Goal: Information Seeking & Learning: Learn about a topic

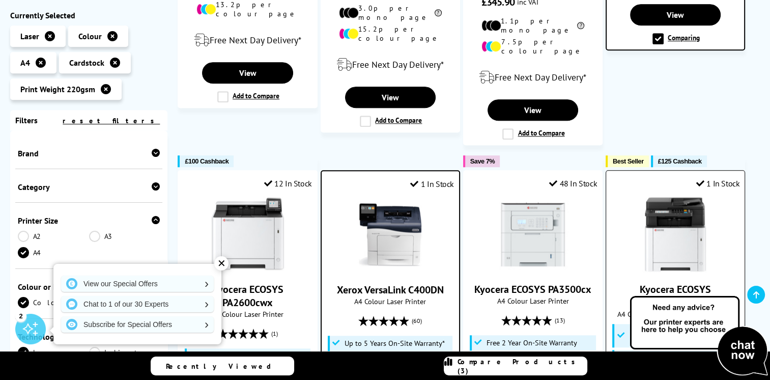
scroll to position [842, 0]
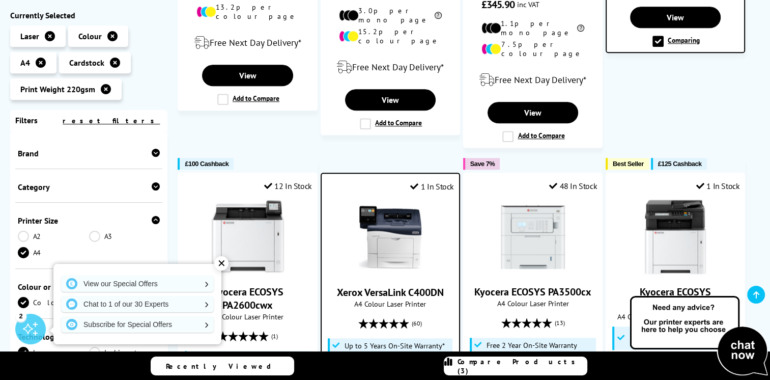
click at [220, 263] on div "✕" at bounding box center [221, 263] width 14 height 14
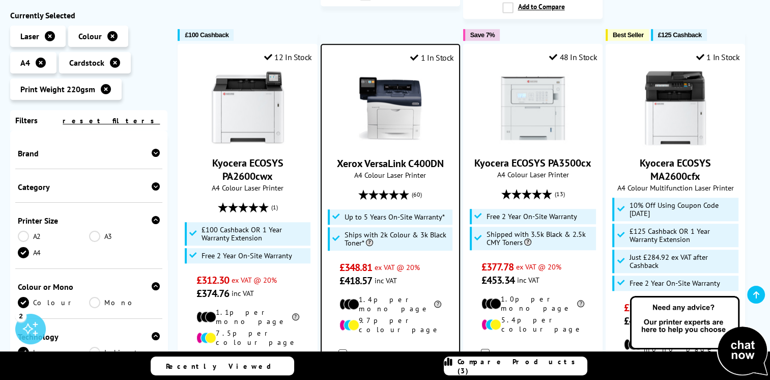
scroll to position [960, 0]
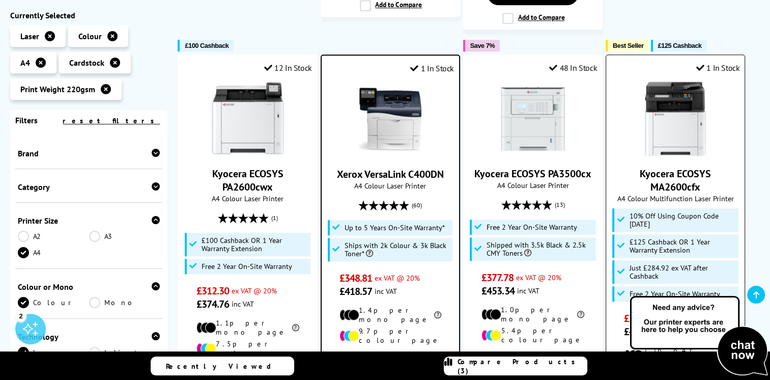
drag, startPoint x: 709, startPoint y: 158, endPoint x: 624, endPoint y: 145, distance: 85.6
click at [624, 167] on span "Kyocera ECOSYS MA2600cfx" at bounding box center [675, 180] width 123 height 26
copy link "Kyocera ECOSYS MA2600cfx"
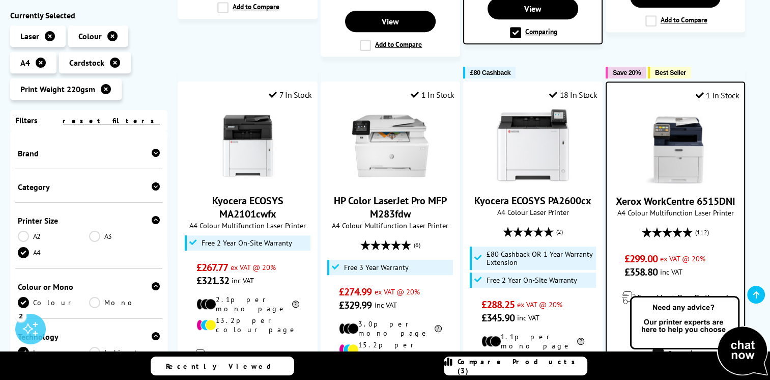
scroll to position [502, 0]
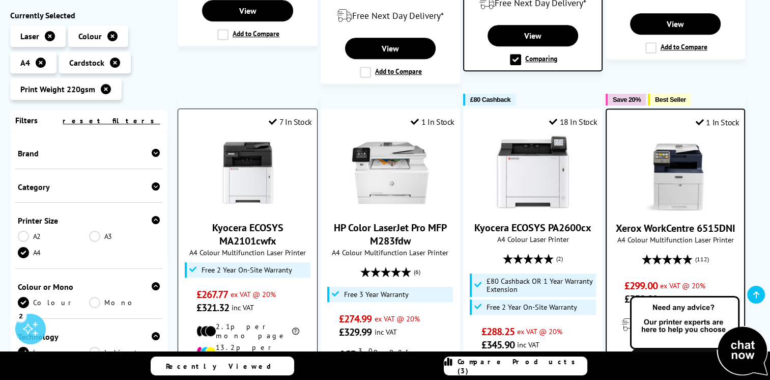
drag, startPoint x: 383, startPoint y: 224, endPoint x: 316, endPoint y: 212, distance: 68.3
click at [316, 212] on ul "22 In Stock Kyocera ECOSYS PA2101cx A4 Colour Laser Printer" at bounding box center [469, 312] width 583 height 1241
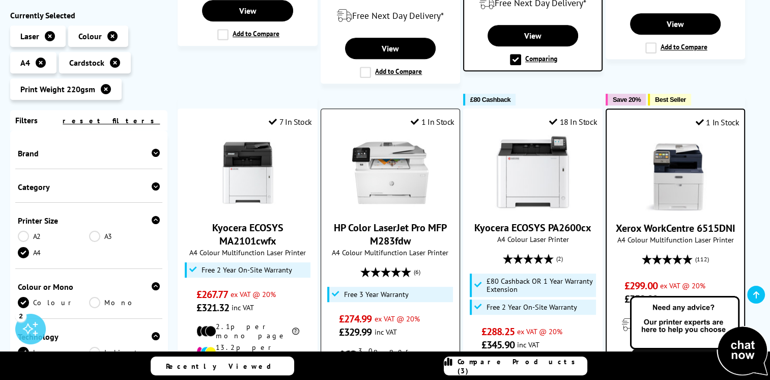
drag, startPoint x: 316, startPoint y: 212, endPoint x: 330, endPoint y: 225, distance: 19.8
click at [330, 225] on span "HP Color LaserJet Pro MFP M283fdw" at bounding box center [390, 234] width 123 height 26
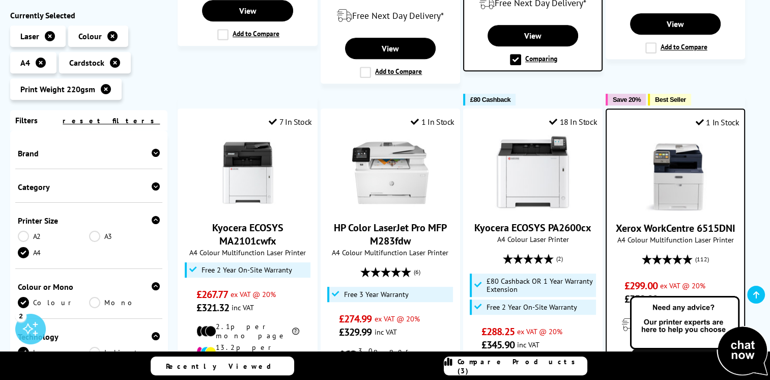
click at [297, 94] on div at bounding box center [248, 100] width 140 height 12
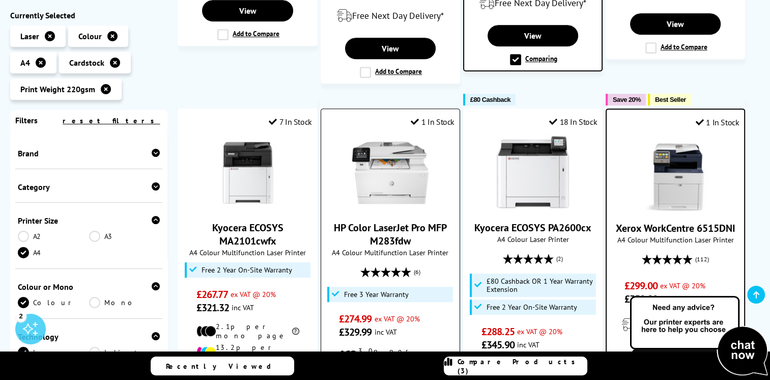
drag, startPoint x: 330, startPoint y: 210, endPoint x: 431, endPoint y: 225, distance: 101.4
click at [431, 225] on span "HP Color LaserJet Pro MFP M283fdw" at bounding box center [390, 234] width 123 height 26
copy link "HP Color LaserJet Pro MFP M283fdw"
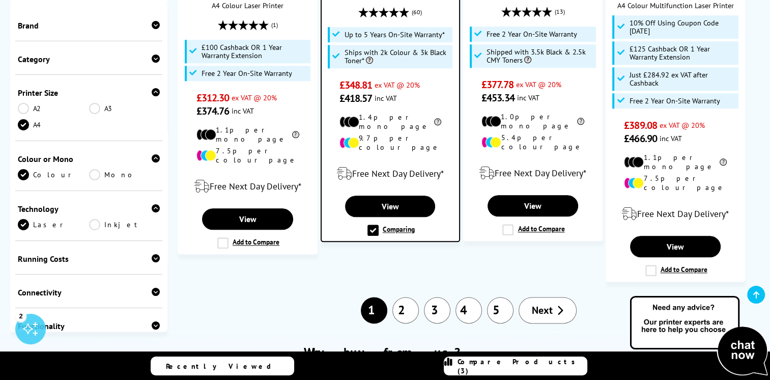
scroll to position [1171, 0]
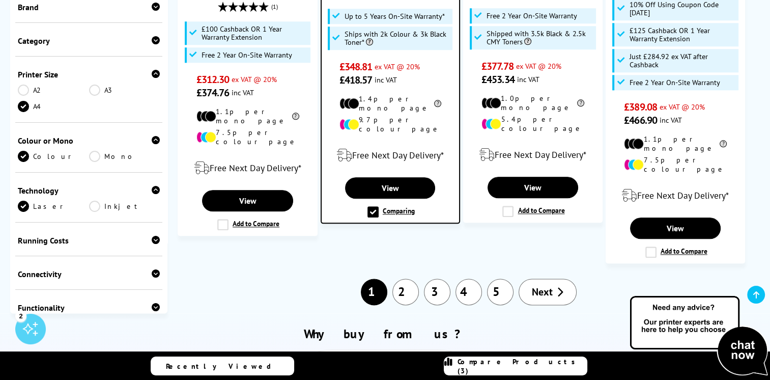
click at [410, 279] on link "2" at bounding box center [406, 292] width 26 height 26
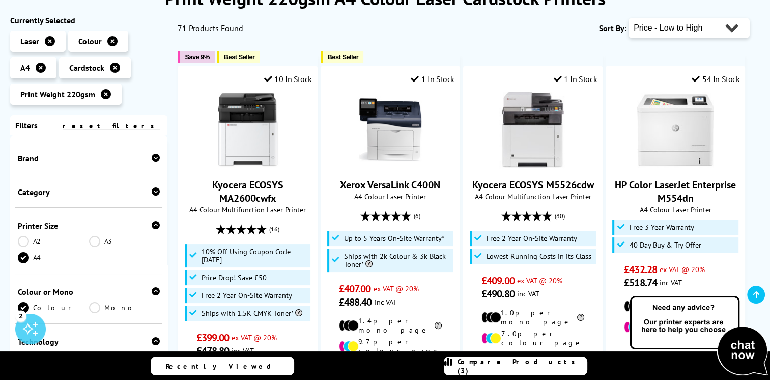
scroll to position [204, 0]
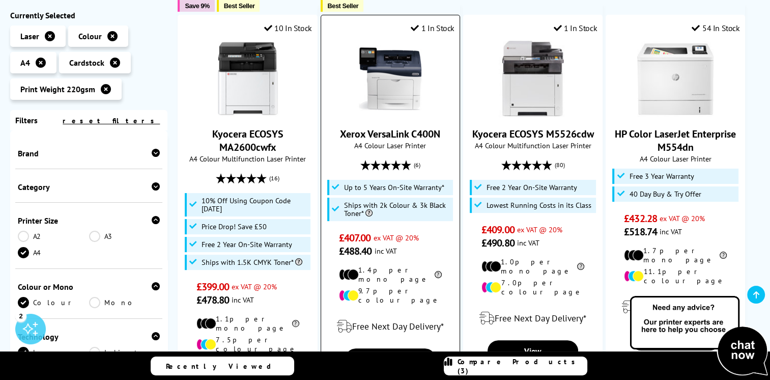
drag, startPoint x: 341, startPoint y: 135, endPoint x: 442, endPoint y: 138, distance: 101.4
click at [442, 138] on span "Xerox VersaLink C400N" at bounding box center [390, 133] width 123 height 13
copy link "Xerox VersaLink C400N"
click at [403, 135] on link "Xerox VersaLink C400N" at bounding box center [390, 133] width 100 height 13
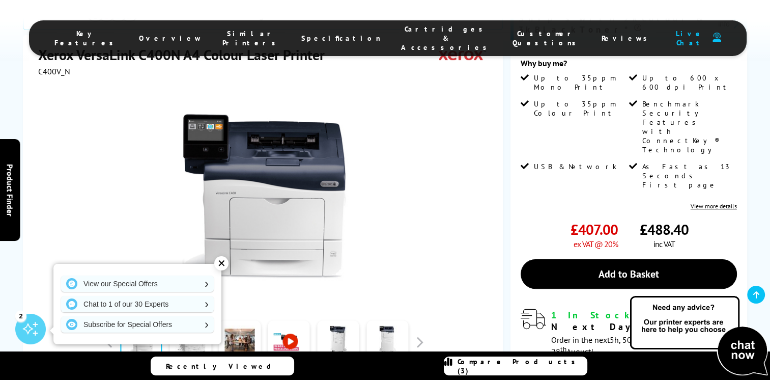
scroll to position [204, 0]
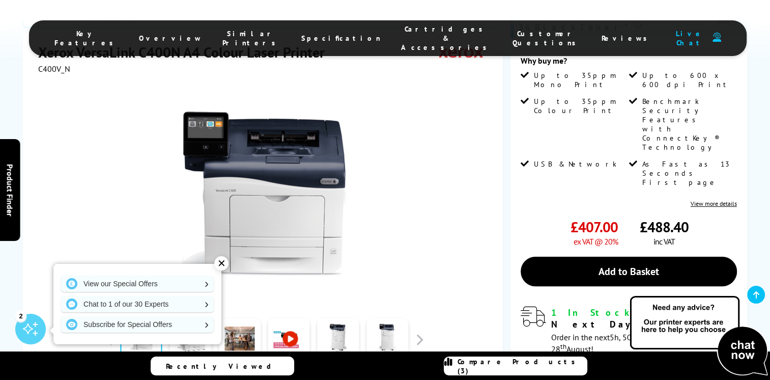
click at [217, 264] on div "✕" at bounding box center [221, 263] width 14 height 14
